Goal: Task Accomplishment & Management: Manage account settings

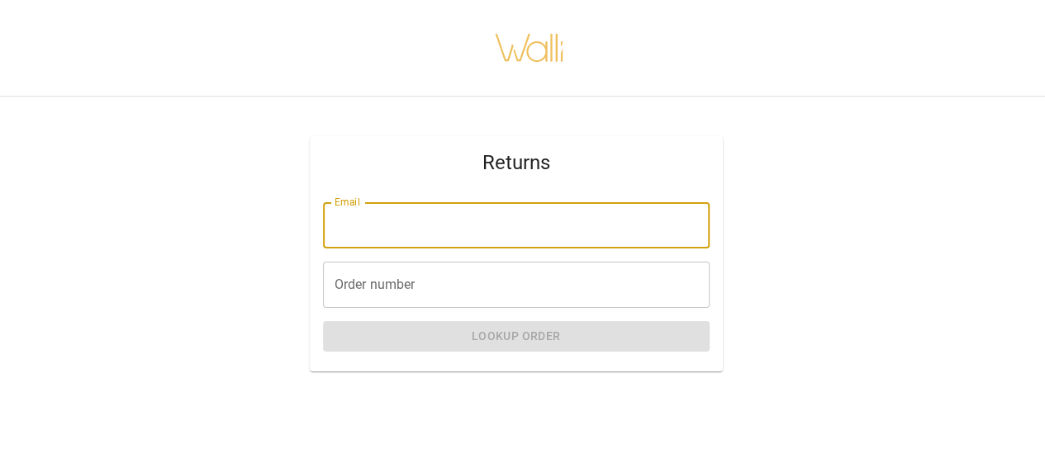
click at [434, 230] on input "Email" at bounding box center [516, 225] width 386 height 46
type input "**********"
click at [396, 287] on input "Order number" at bounding box center [516, 285] width 386 height 46
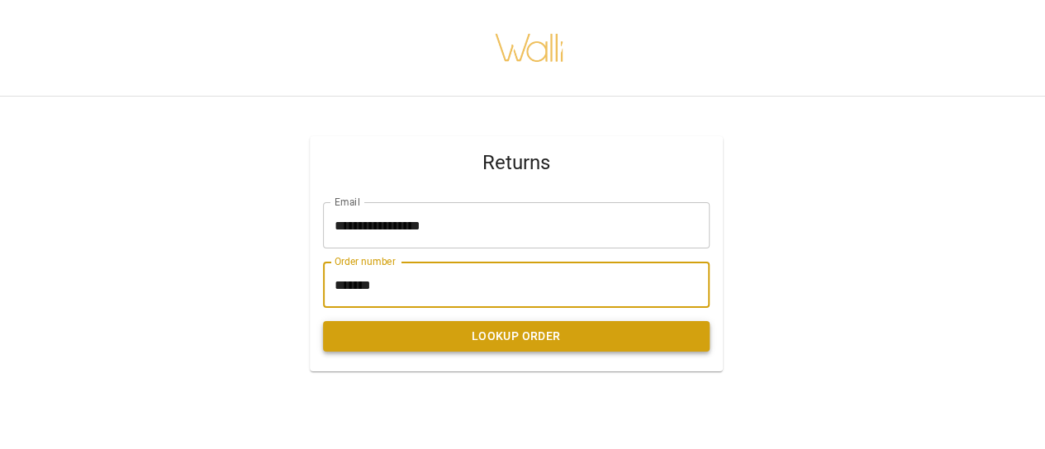
type input "*******"
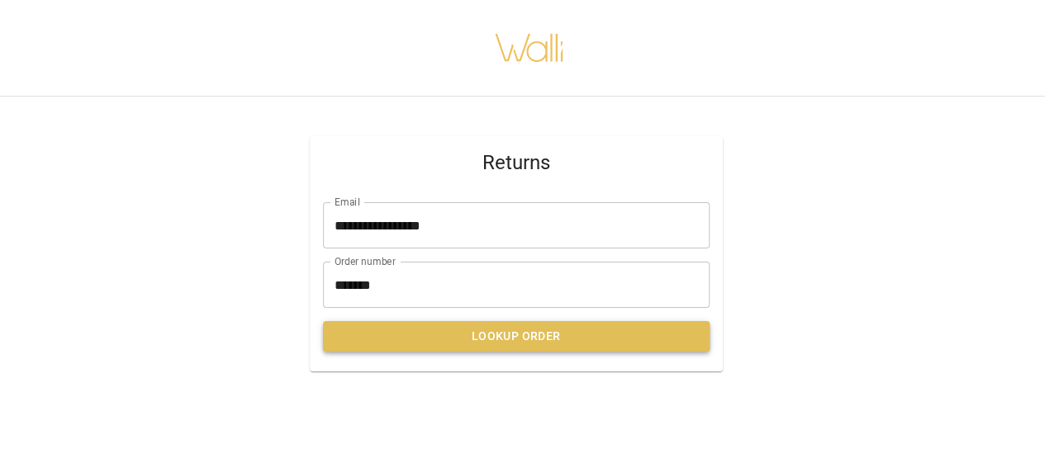
click at [499, 333] on button "Lookup Order" at bounding box center [516, 336] width 386 height 31
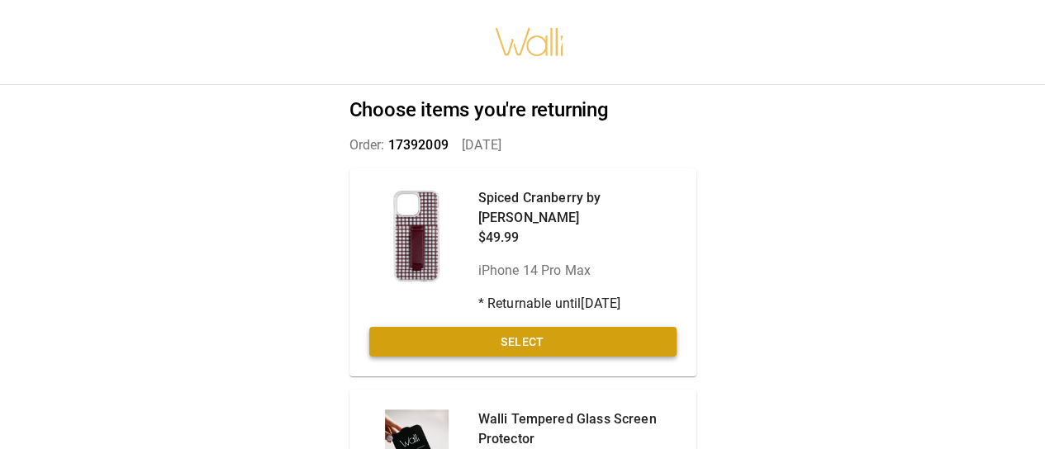
click at [506, 327] on button "Select" at bounding box center [522, 342] width 307 height 31
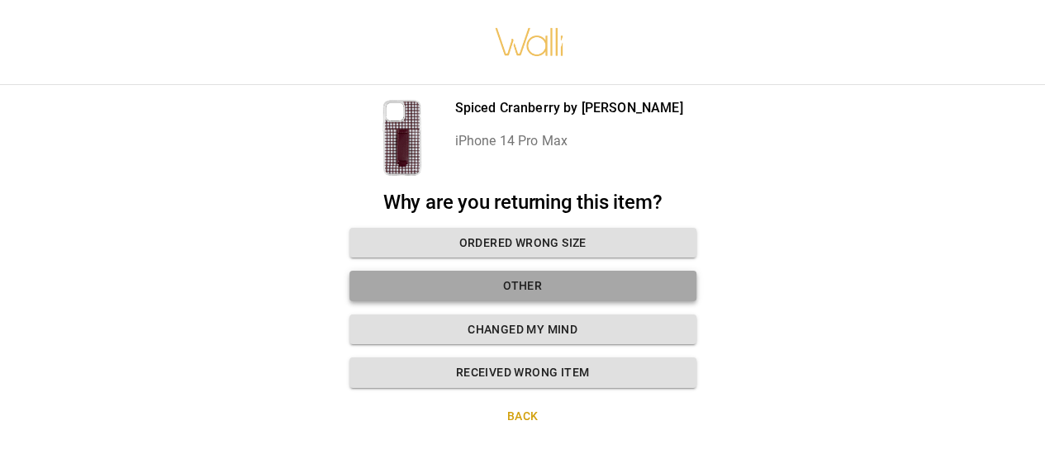
click at [532, 290] on button "Other" at bounding box center [522, 286] width 347 height 31
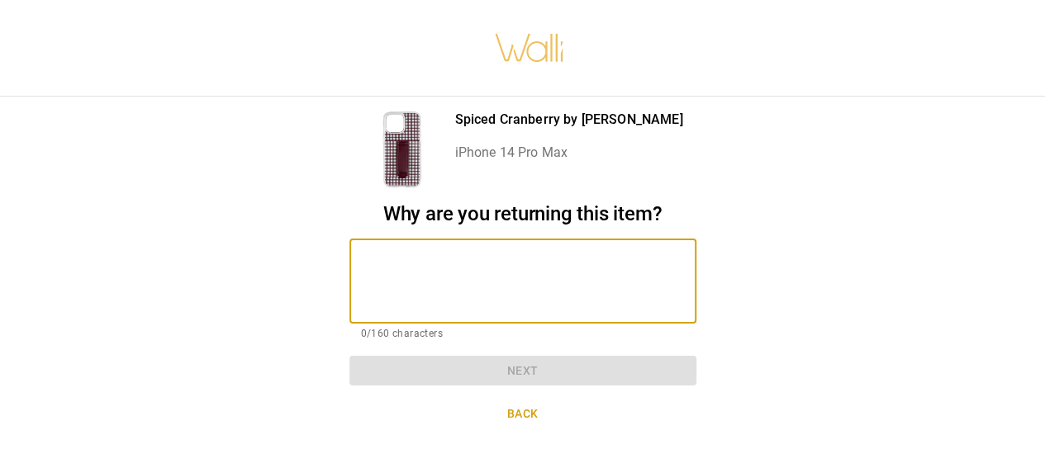
click at [419, 255] on textarea at bounding box center [523, 281] width 324 height 57
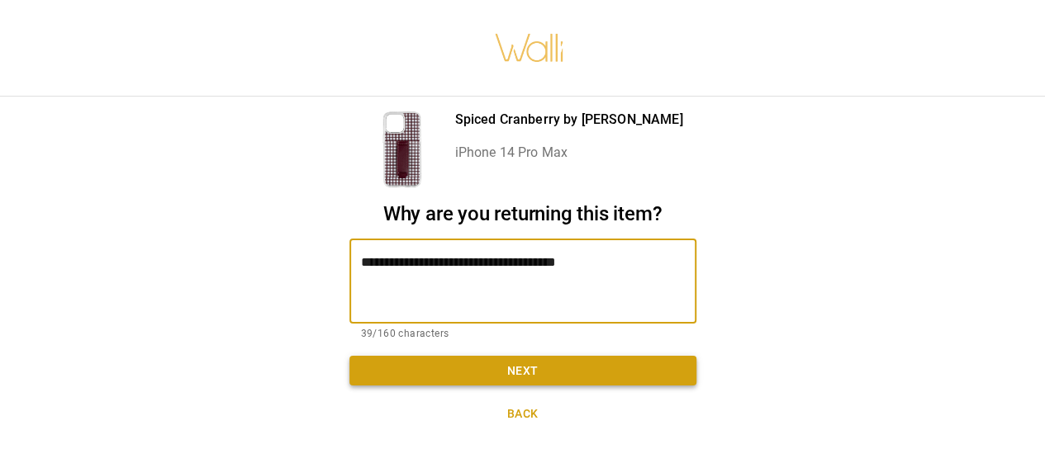
type textarea "**********"
click at [528, 369] on button "Next" at bounding box center [522, 371] width 347 height 31
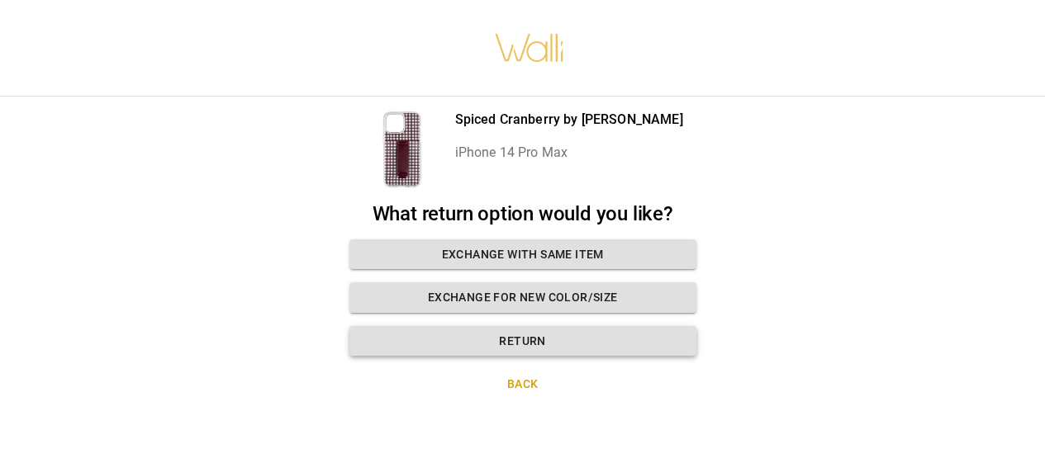
click at [523, 334] on button "Return" at bounding box center [522, 341] width 347 height 31
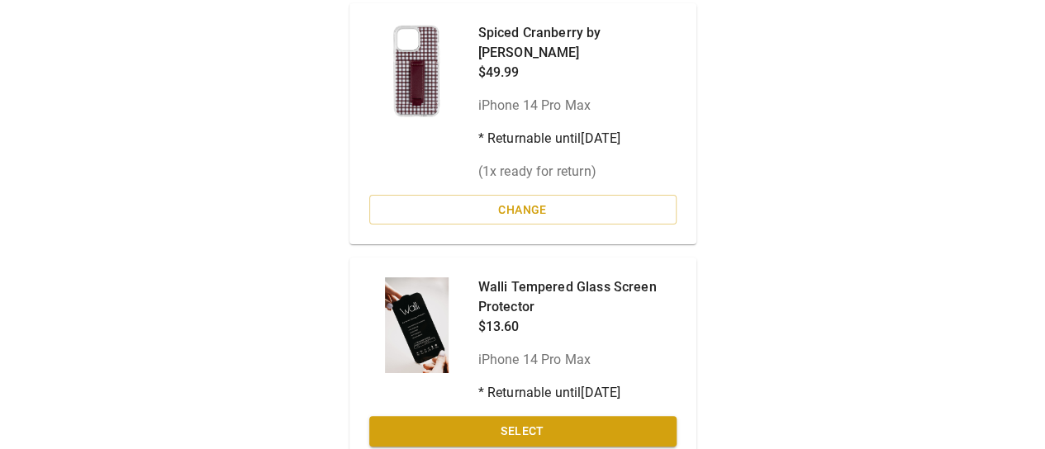
scroll to position [225, 0]
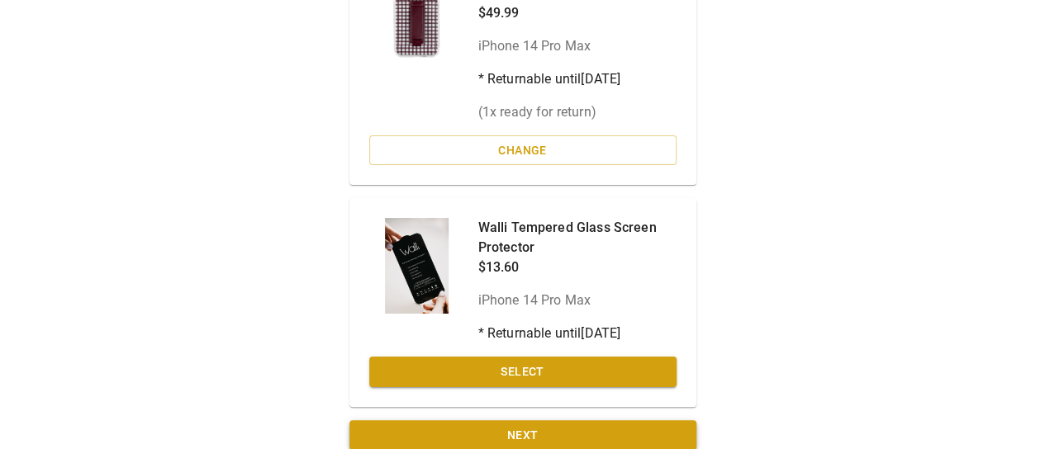
click at [557, 420] on button "Next" at bounding box center [522, 435] width 347 height 31
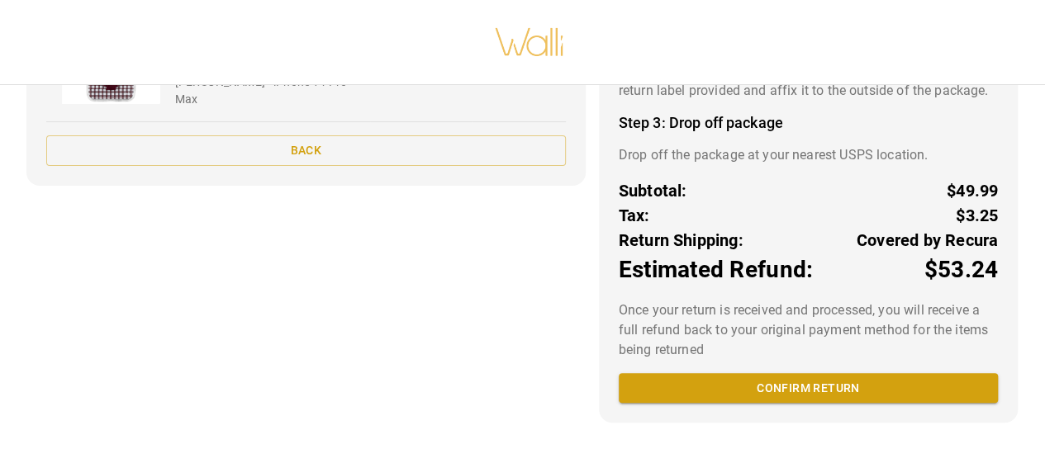
scroll to position [282, 0]
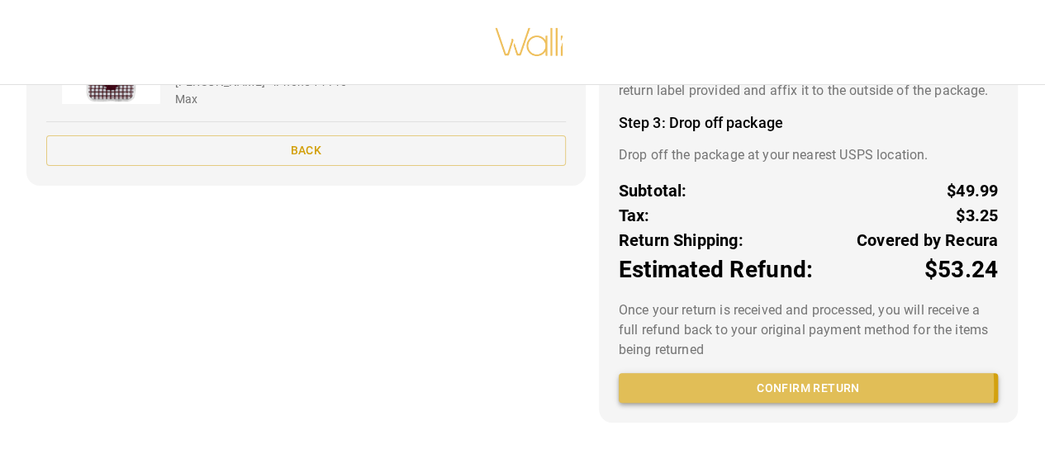
click at [773, 387] on button "Confirm return" at bounding box center [807, 388] width 379 height 31
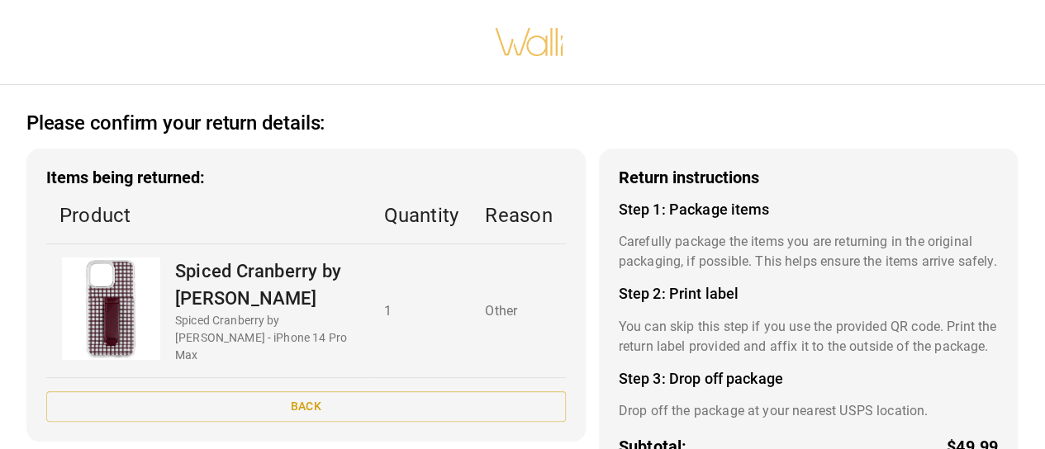
scroll to position [83, 0]
